Goal: Task Accomplishment & Management: Complete application form

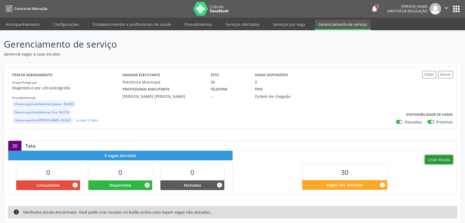
click at [436, 160] on button "Criar escala" at bounding box center [439, 159] width 28 height 9
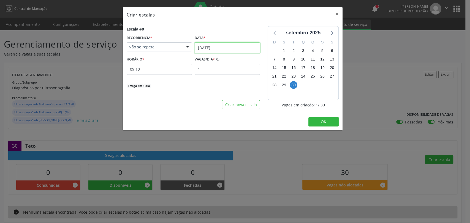
click at [218, 47] on input "[DATE]" at bounding box center [227, 47] width 65 height 11
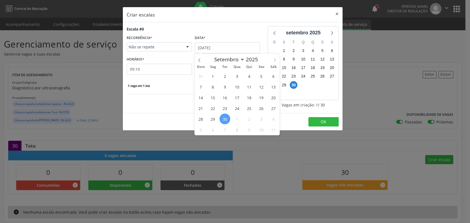
click at [273, 59] on icon at bounding box center [275, 60] width 4 height 4
select select "9"
click at [237, 76] on span "1" at bounding box center [236, 76] width 11 height 11
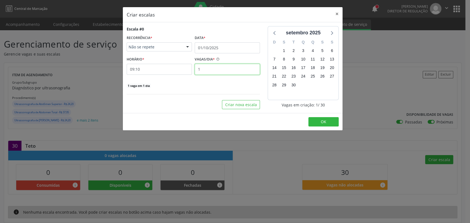
click at [202, 69] on input "1" at bounding box center [227, 69] width 65 height 11
type input "5"
click at [166, 65] on input "09:10" at bounding box center [159, 69] width 65 height 11
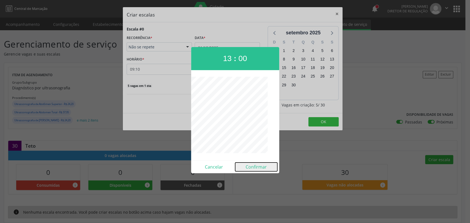
click at [253, 169] on button "Confirmar" at bounding box center [256, 167] width 42 height 9
type input "13:00"
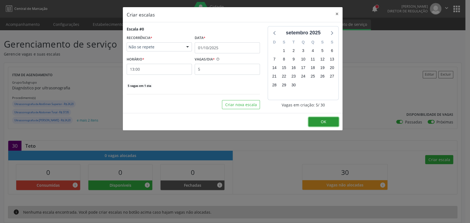
click at [327, 121] on button "OK" at bounding box center [323, 121] width 30 height 9
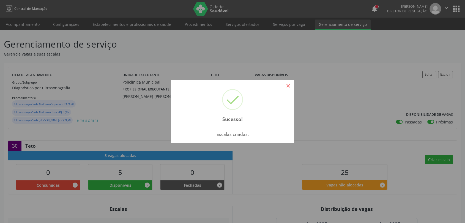
click at [287, 88] on button "×" at bounding box center [287, 85] width 9 height 9
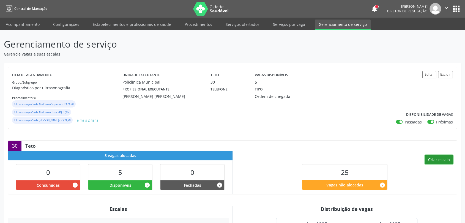
click at [442, 158] on button "Criar escala" at bounding box center [439, 159] width 28 height 9
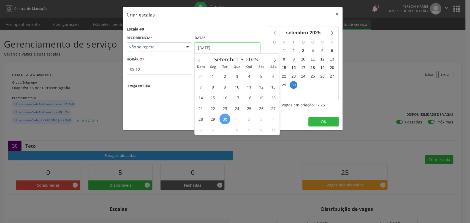
click at [210, 48] on input "[DATE]" at bounding box center [227, 47] width 65 height 11
click at [212, 74] on span "1" at bounding box center [212, 76] width 11 height 11
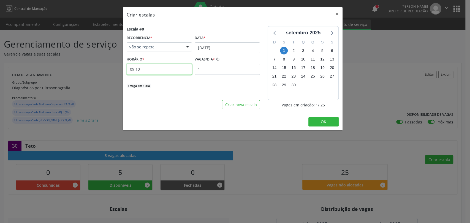
click at [147, 71] on input "09:10" at bounding box center [159, 69] width 65 height 11
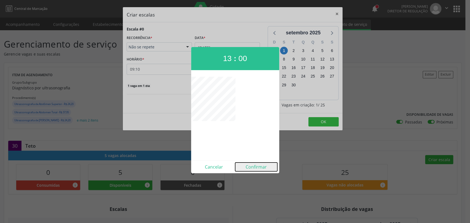
click at [251, 164] on button "Confirmar" at bounding box center [256, 167] width 42 height 9
type input "13:00"
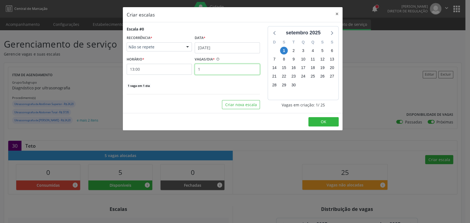
click at [222, 72] on input "1" at bounding box center [227, 69] width 65 height 11
type input "5"
click at [321, 122] on span "OK" at bounding box center [324, 121] width 6 height 5
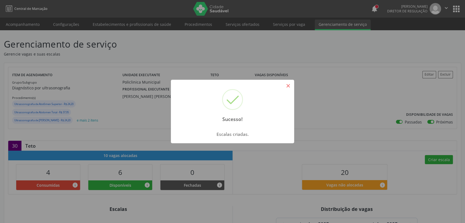
click at [290, 86] on button "×" at bounding box center [287, 85] width 9 height 9
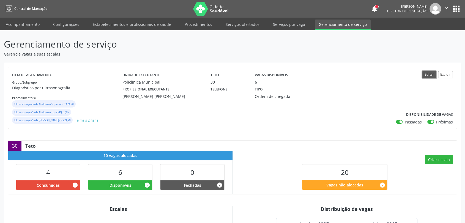
click at [430, 75] on button "Editar" at bounding box center [429, 74] width 14 height 7
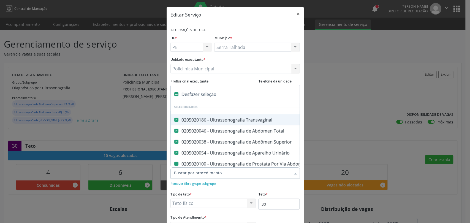
type input "p"
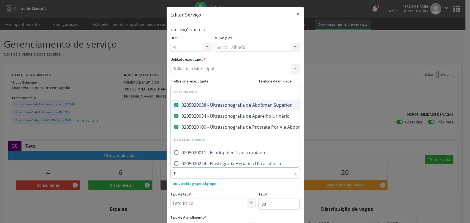
checkbox Transcraniano "false"
type input "pe"
checkbox Abdominal "false"
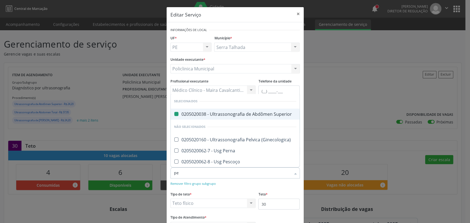
type input "pel"
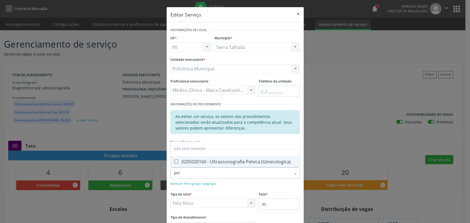
click at [233, 165] on span "0205020160 - Ultrassonografia Pelvica (Ginecologica)" at bounding box center [235, 161] width 129 height 11
checkbox \(Ginecologica\) "true"
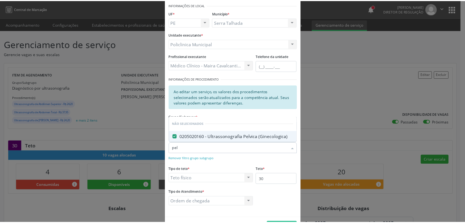
scroll to position [44, 0]
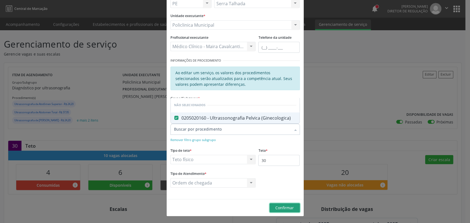
click at [280, 207] on span "Confirmar" at bounding box center [284, 207] width 18 height 5
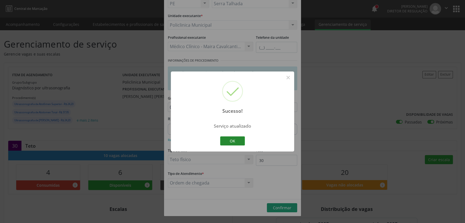
click at [236, 142] on button "OK" at bounding box center [232, 140] width 25 height 9
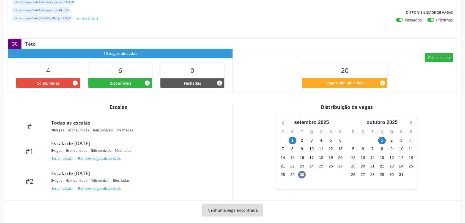
scroll to position [110, 0]
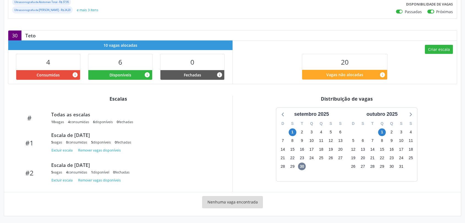
click at [291, 128] on div "1" at bounding box center [293, 132] width 8 height 9
click at [292, 132] on span "1" at bounding box center [293, 133] width 8 height 8
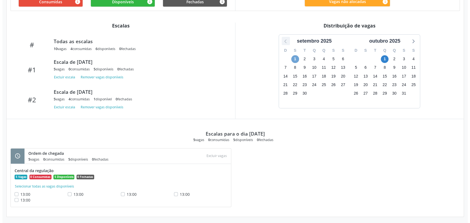
scroll to position [184, 0]
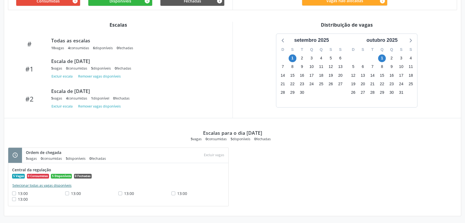
click at [22, 184] on button "Selecionar todas as vagas disponíveis" at bounding box center [42, 186] width 60 height 6
checkbox input "true"
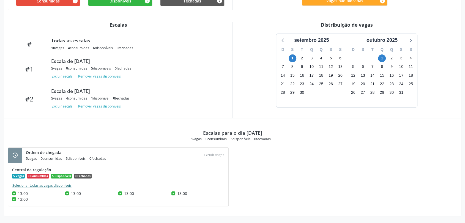
checkbox input "true"
click at [209, 154] on button "Excluir vagas" at bounding box center [214, 155] width 25 height 7
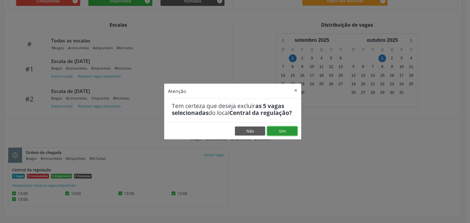
click at [277, 136] on button "Sim" at bounding box center [282, 131] width 30 height 9
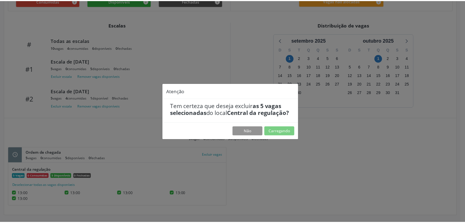
scroll to position [0, 0]
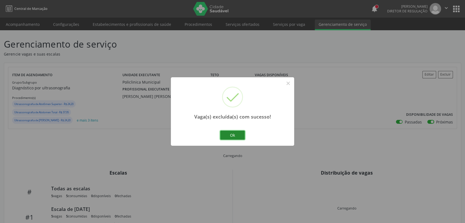
click at [231, 133] on button "Ok" at bounding box center [232, 135] width 25 height 9
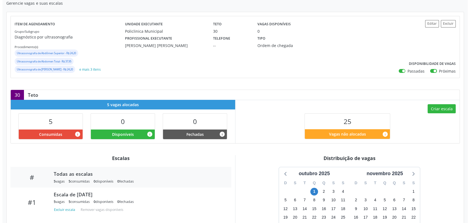
scroll to position [61, 0]
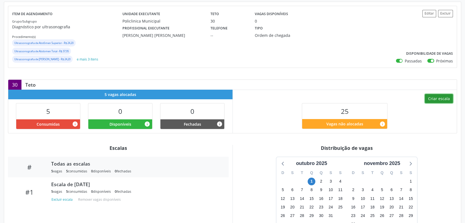
click at [427, 98] on button "Criar escala" at bounding box center [439, 98] width 28 height 9
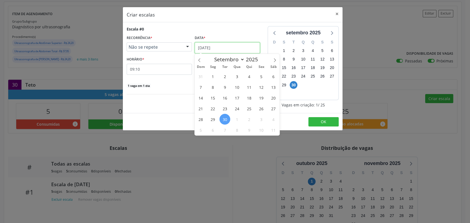
click at [208, 48] on input "[DATE]" at bounding box center [227, 47] width 65 height 11
click at [274, 56] on span at bounding box center [274, 58] width 9 height 9
select select "9"
click at [238, 75] on span "1" at bounding box center [236, 76] width 11 height 11
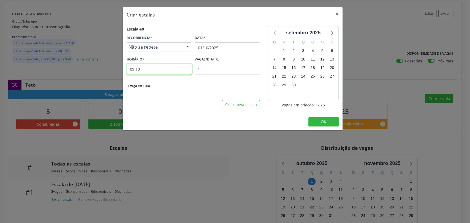
click at [167, 68] on input "09:10" at bounding box center [159, 69] width 65 height 11
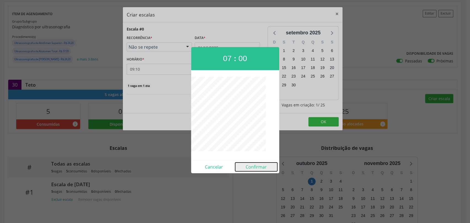
click at [247, 163] on button "Confirmar" at bounding box center [256, 167] width 42 height 9
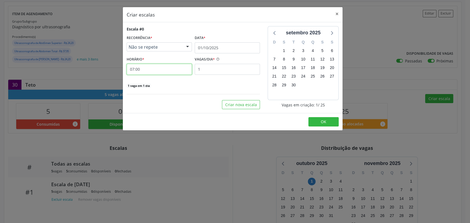
click at [153, 71] on input "07:00" at bounding box center [159, 69] width 65 height 11
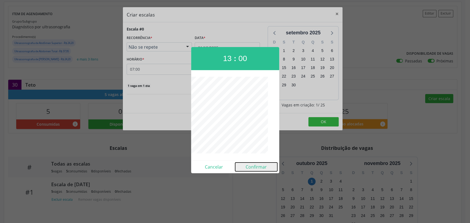
click at [250, 167] on button "Confirmar" at bounding box center [256, 167] width 42 height 9
type input "13:00"
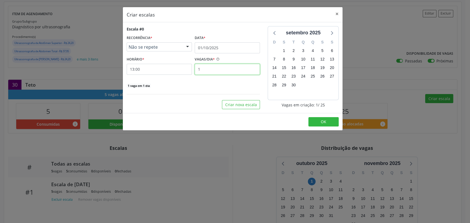
click at [216, 72] on input "1" at bounding box center [227, 69] width 65 height 11
type input "5"
click at [311, 124] on button "OK" at bounding box center [323, 121] width 30 height 9
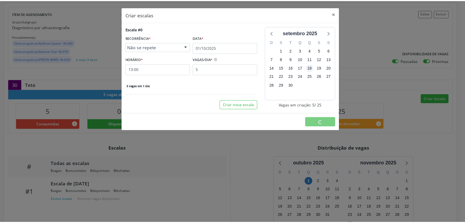
scroll to position [0, 0]
